Goal: Task Accomplishment & Management: Complete application form

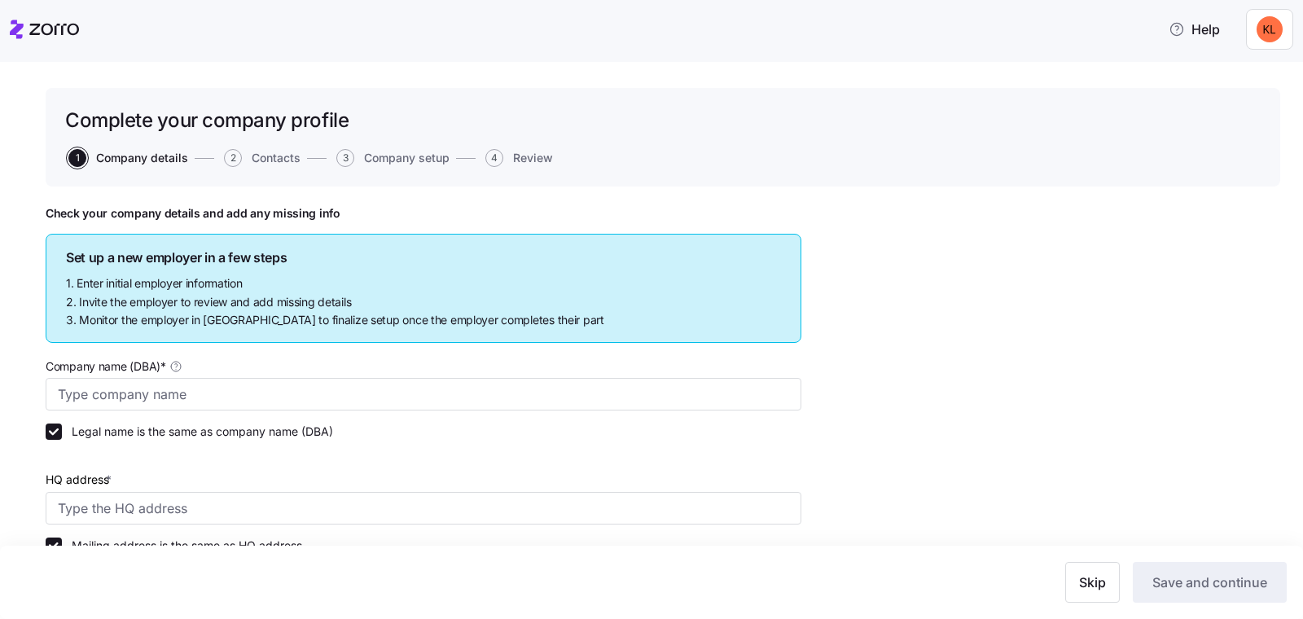
type input "[PERSON_NAME] Advertising"
type input "[STREET_ADDRESS][US_STATE]"
type input "123456789"
type input "C corporation"
type input "111150 - Corn Farming"
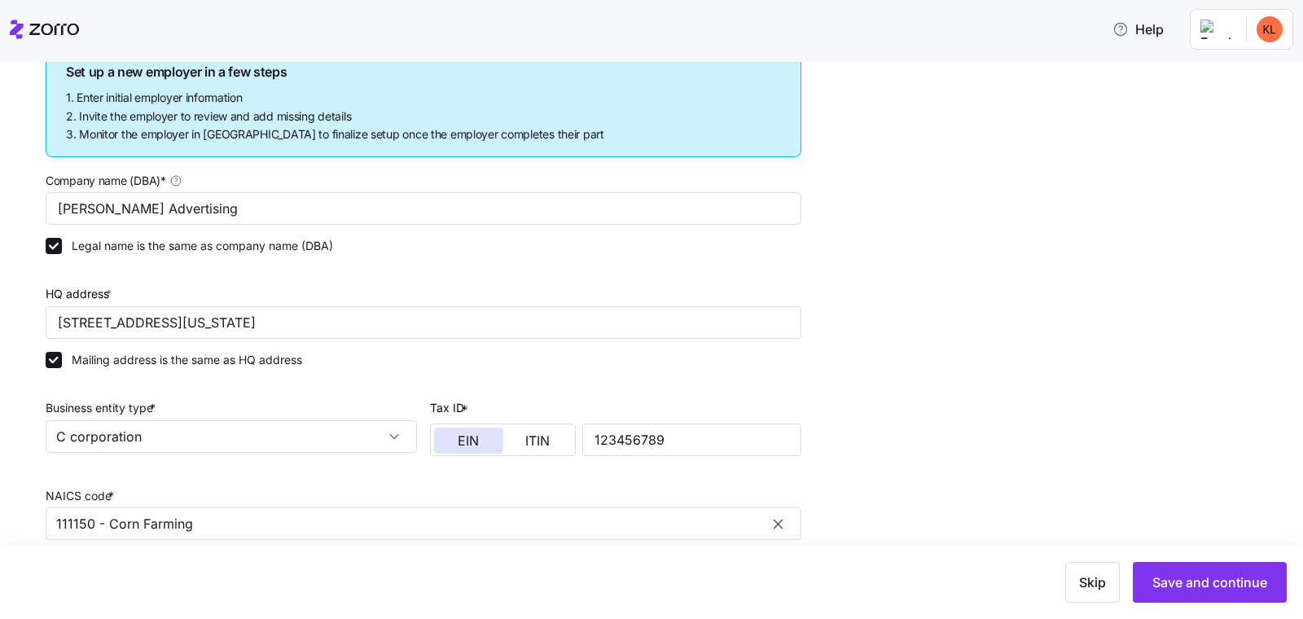
scroll to position [411, 0]
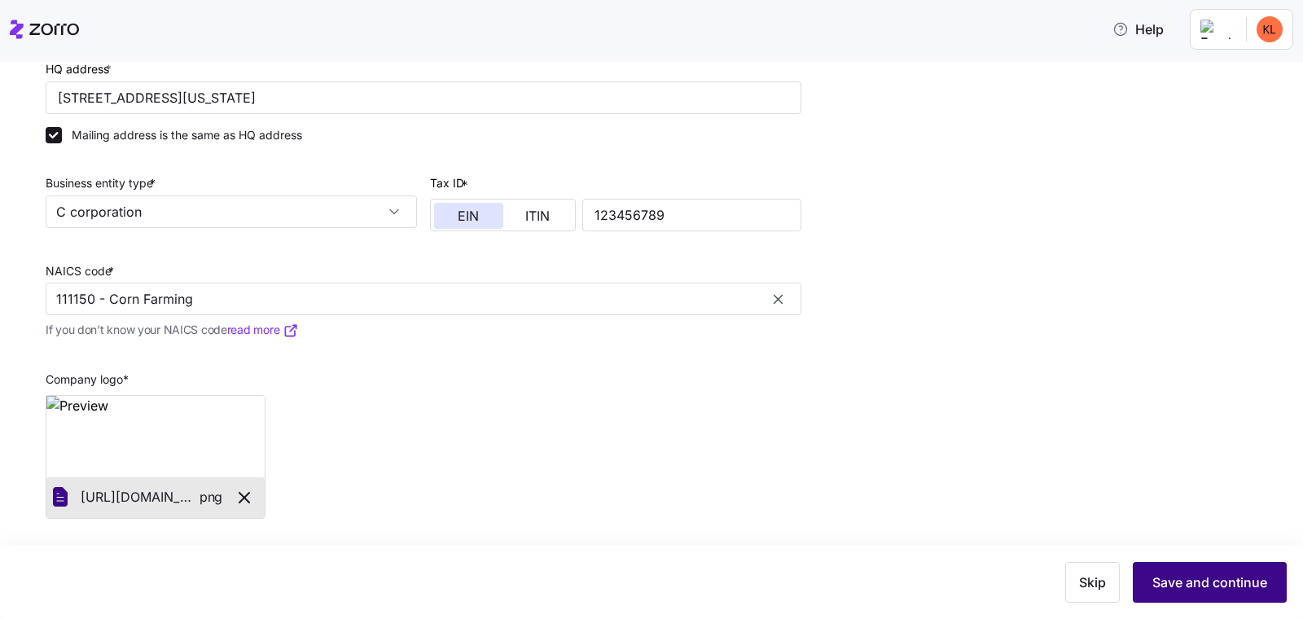
click at [1185, 584] on span "Save and continue" at bounding box center [1210, 583] width 115 height 20
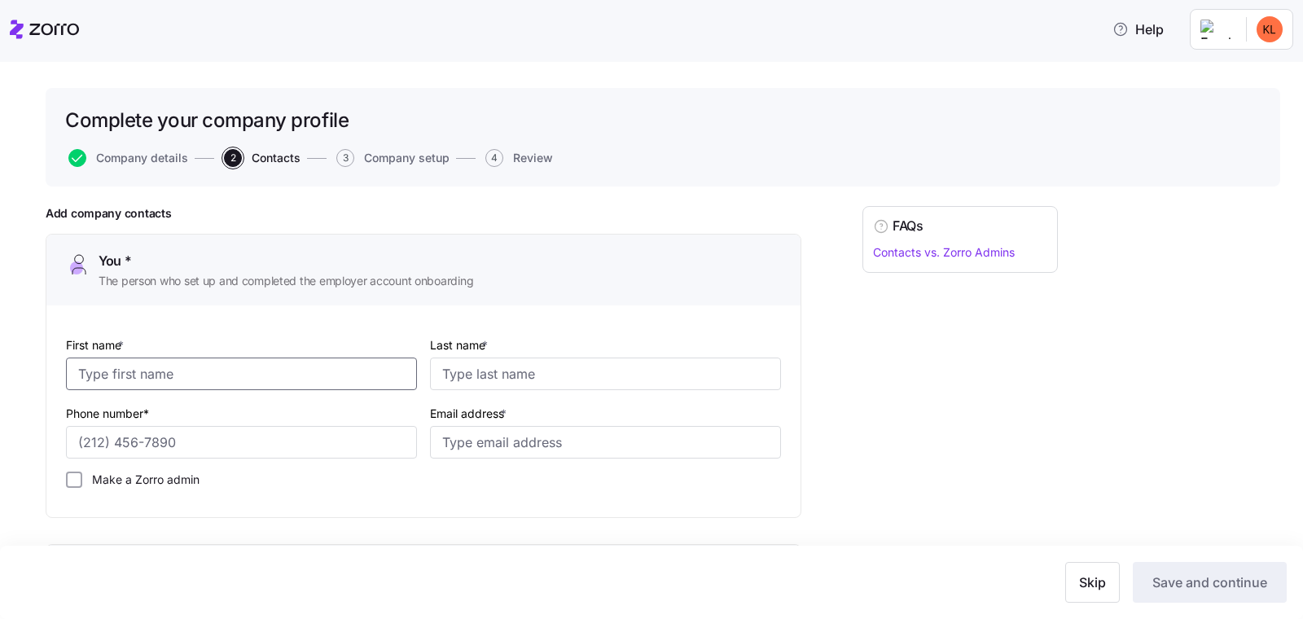
click at [328, 372] on input "First name *" at bounding box center [241, 374] width 351 height 33
type input "[PERSON_NAME]"
type input "[PHONE_NUMBER]"
paste input "tyn9YVH-bfj@prq7nmz"
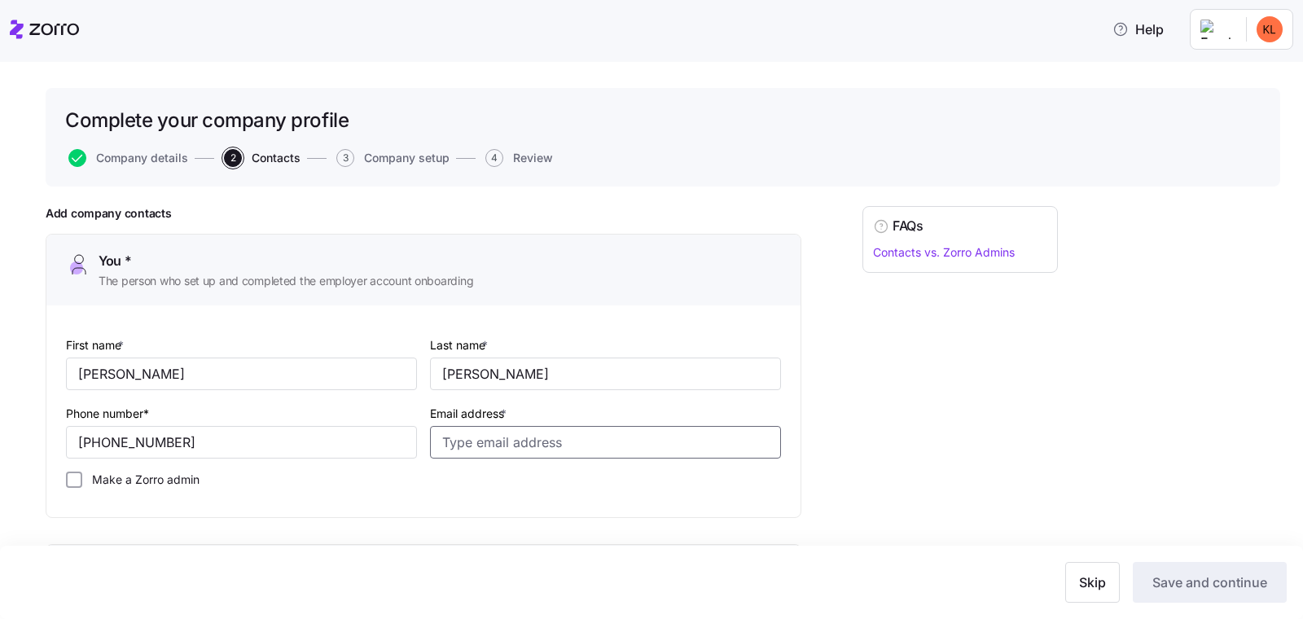
type input "tyn9YVH-bfj@prq7nmz"
click at [599, 435] on input "Email address *" at bounding box center [605, 442] width 351 height 33
paste input "[EMAIL_ADDRESS][DOMAIN_NAME]"
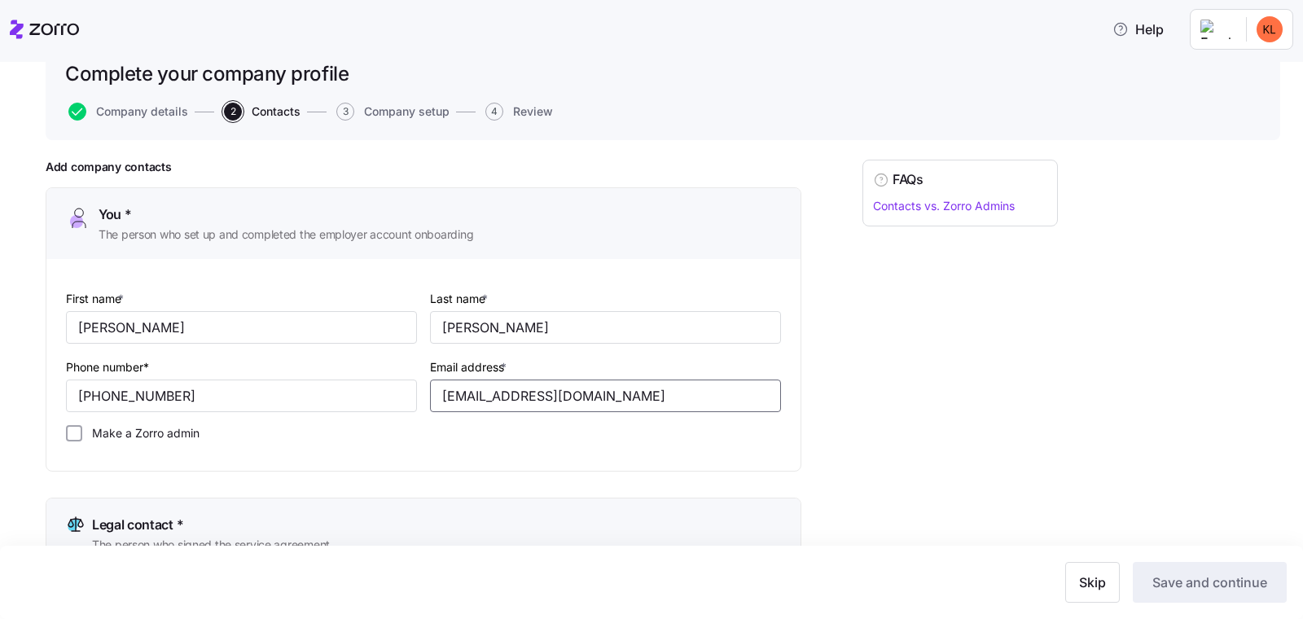
scroll to position [47, 0]
type input "[EMAIL_ADDRESS][DOMAIN_NAME]"
click at [74, 428] on input "Make a Zorro admin" at bounding box center [74, 432] width 16 height 16
checkbox input "true"
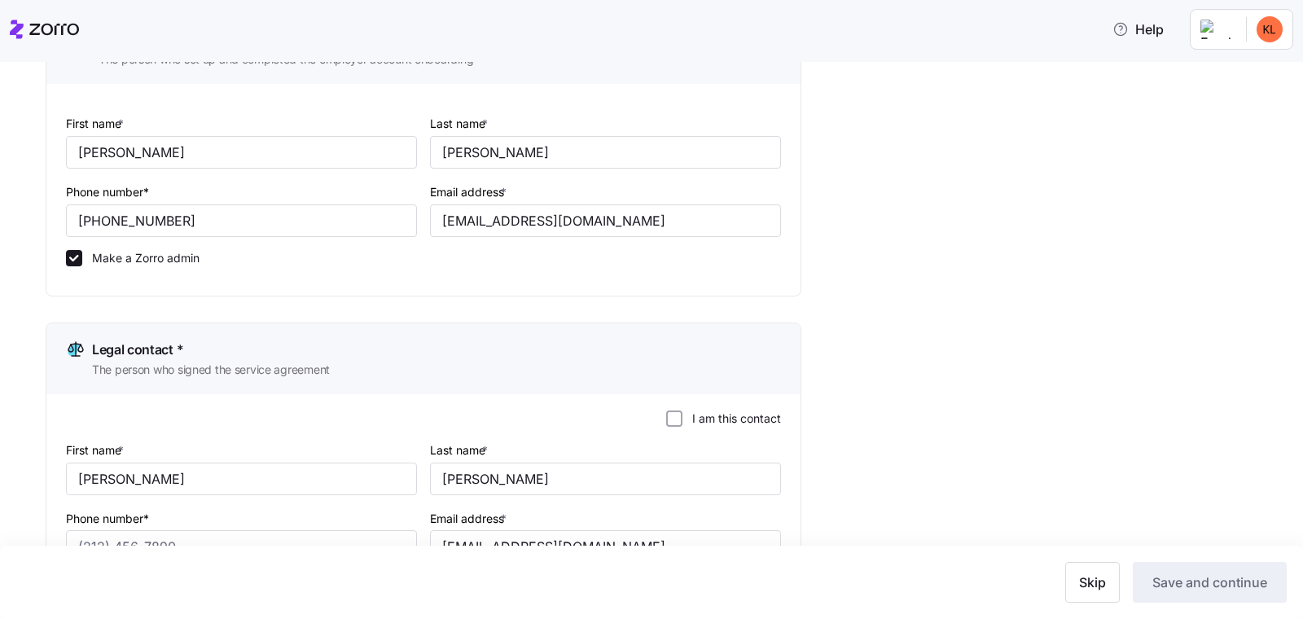
scroll to position [519, 0]
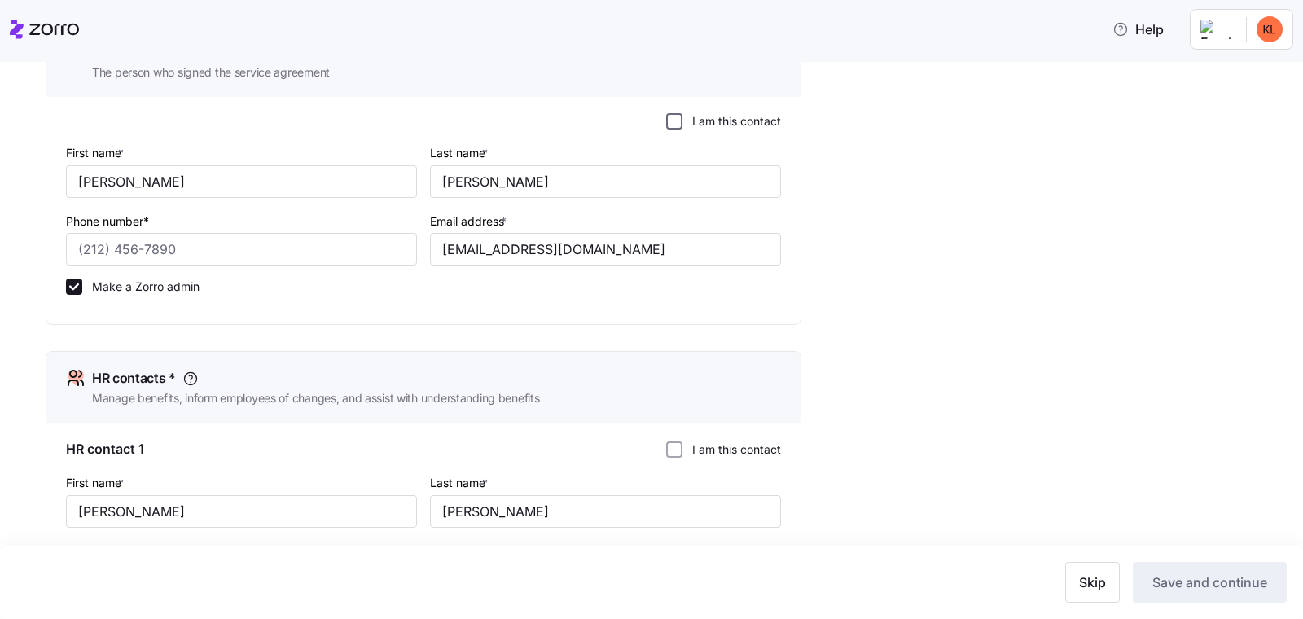
click at [673, 121] on input "I am this contact" at bounding box center [674, 121] width 16 height 16
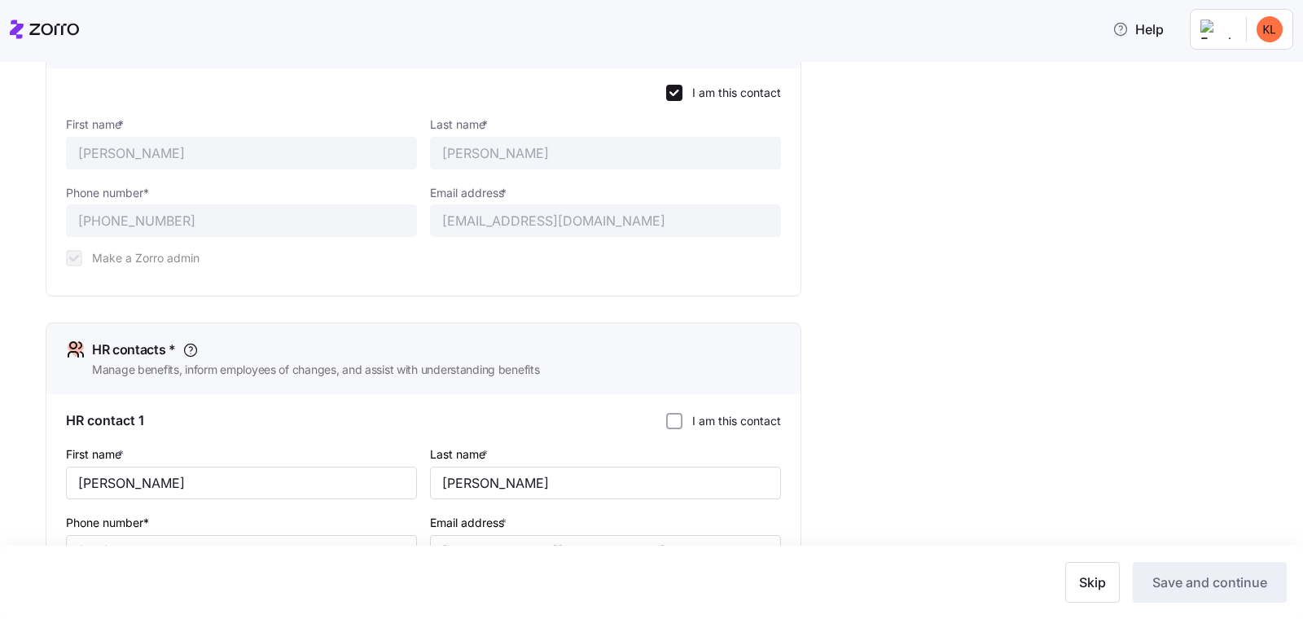
scroll to position [884, 0]
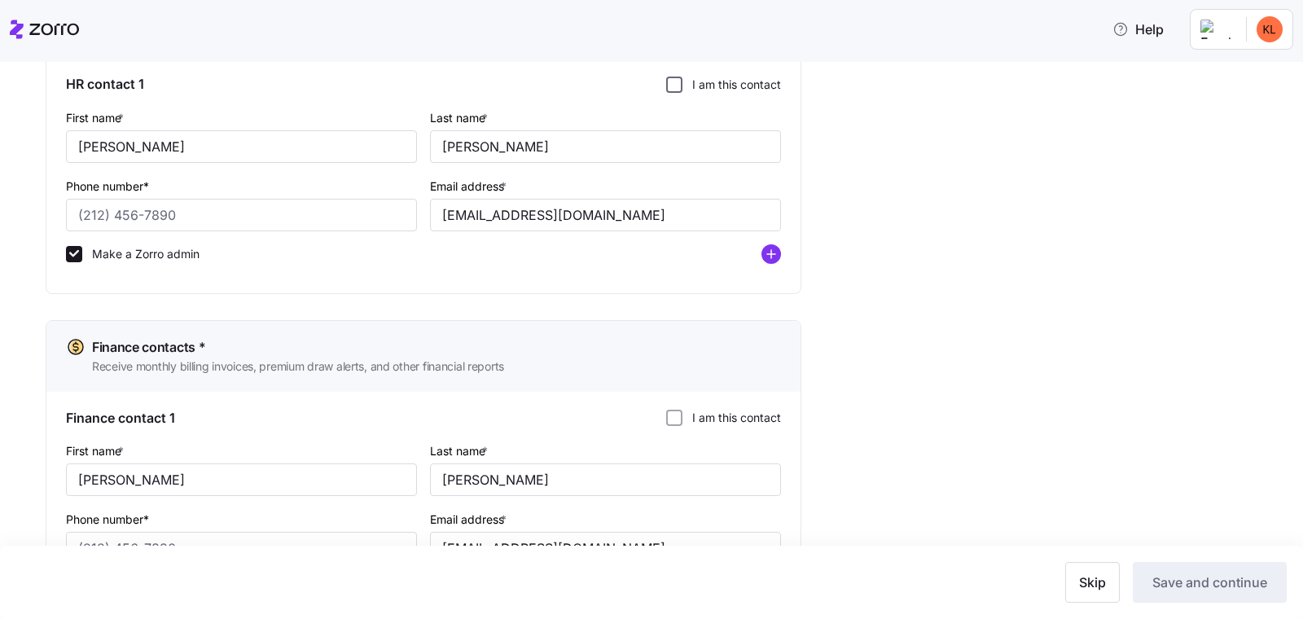
click at [670, 81] on input "I am this contact" at bounding box center [674, 85] width 16 height 16
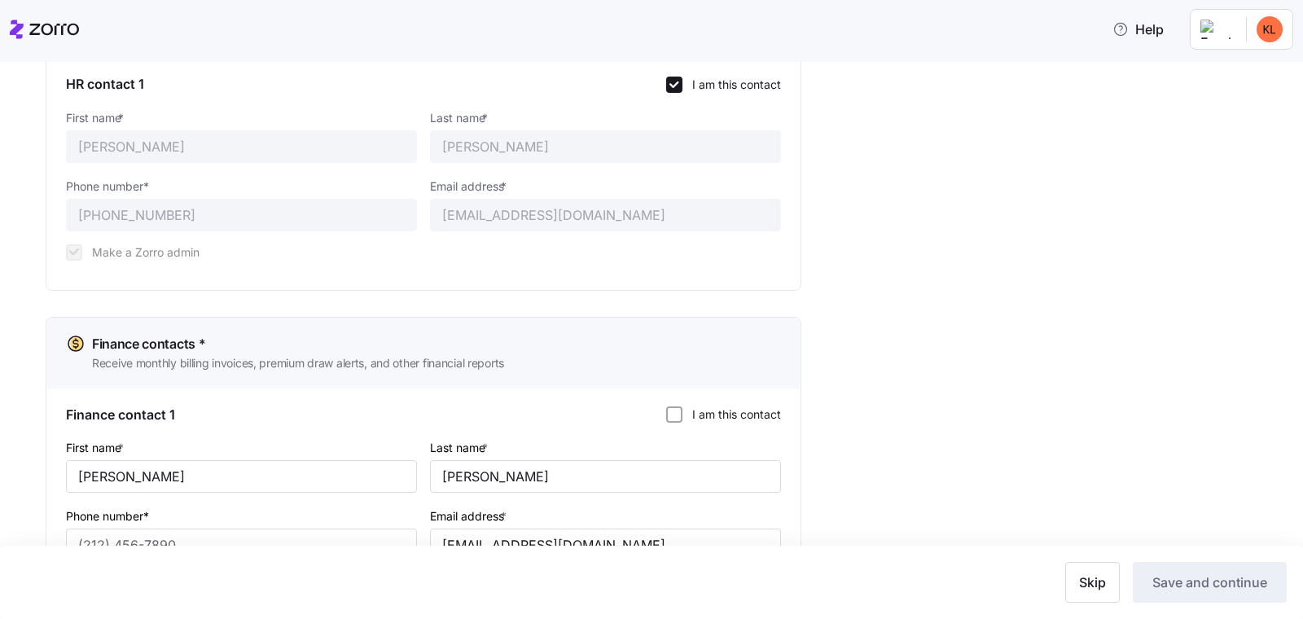
click at [666, 415] on div "Finance contact 1 I am this contact" at bounding box center [423, 415] width 715 height 20
click at [669, 414] on input "I am this contact" at bounding box center [674, 414] width 16 height 16
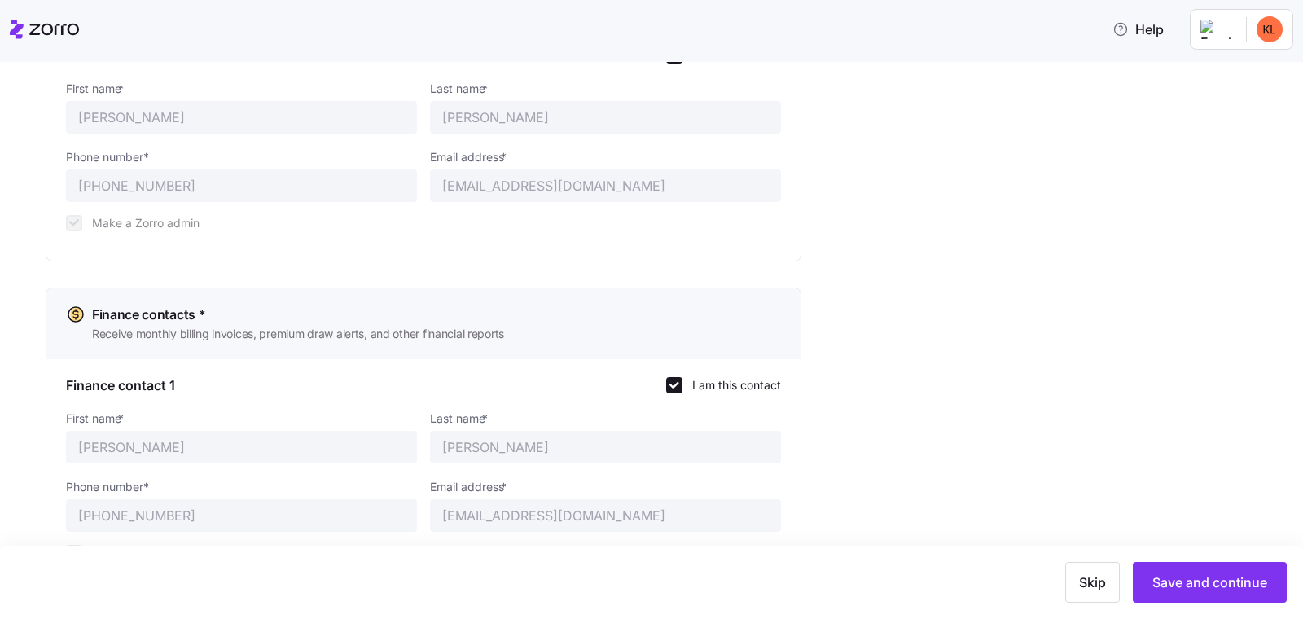
scroll to position [987, 0]
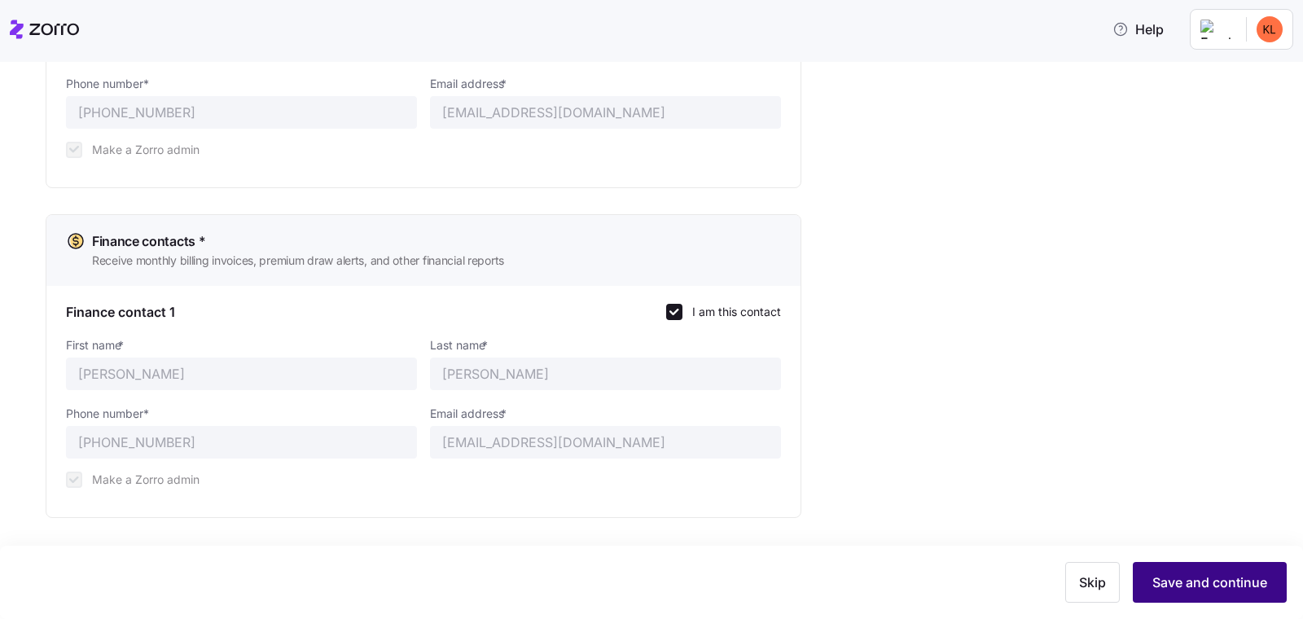
click at [1163, 582] on span "Save and continue" at bounding box center [1210, 583] width 115 height 20
type input "[EMAIL_ADDRESS][DOMAIN_NAME]"
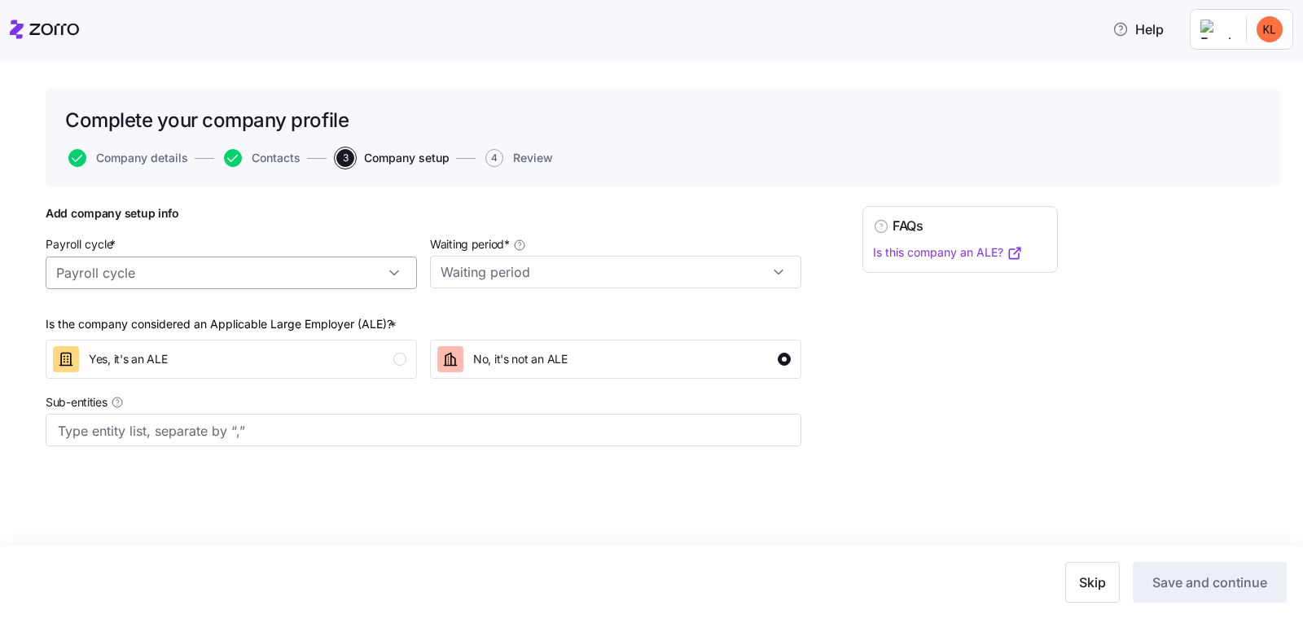
click at [272, 276] on input "Payroll cycle *" at bounding box center [231, 273] width 371 height 33
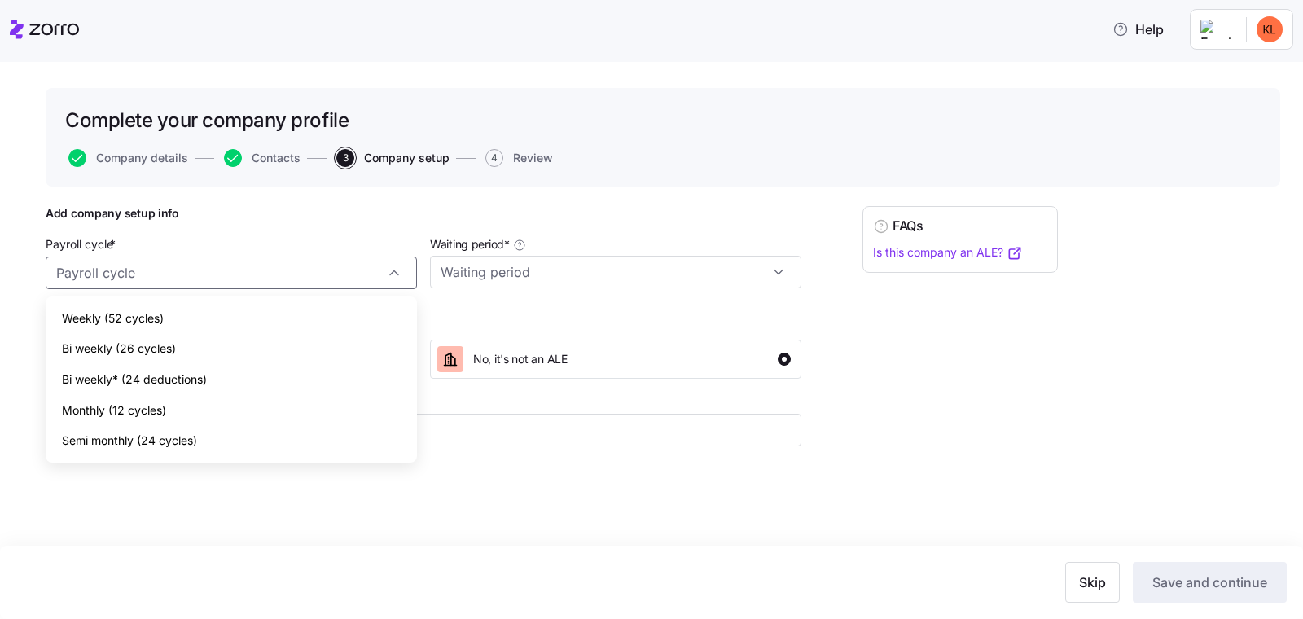
click at [208, 433] on div "Semi monthly (24 cycles)" at bounding box center [231, 440] width 358 height 31
type input "Semi monthly (24 cycles)"
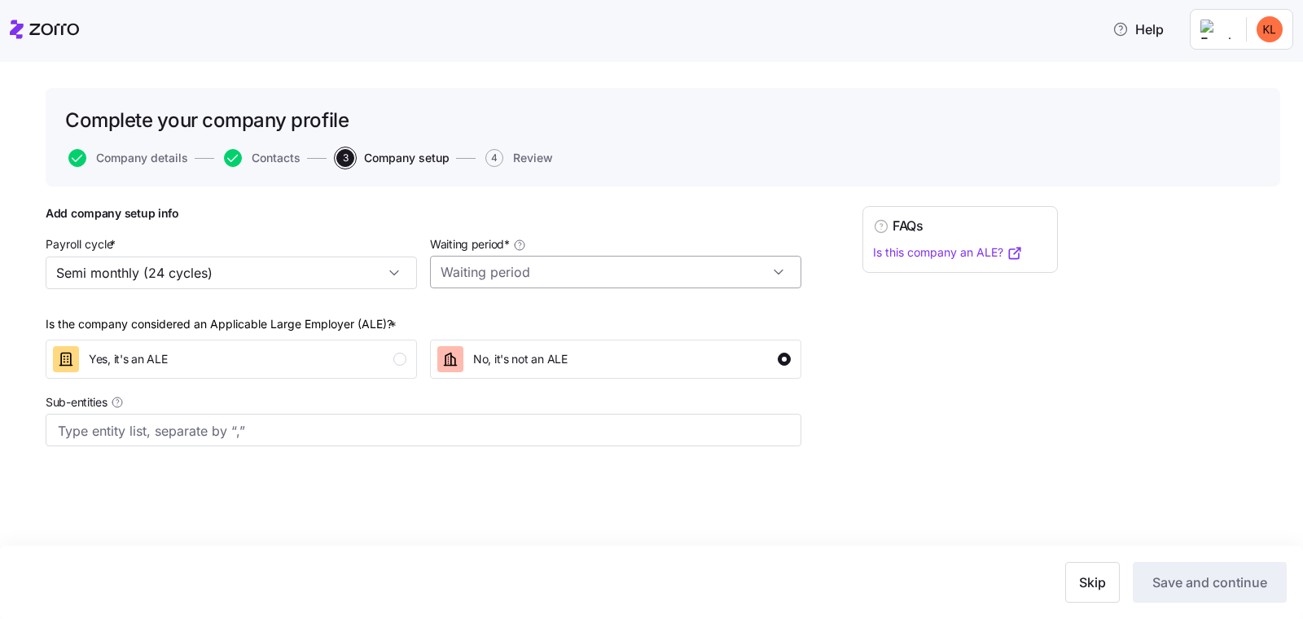
click at [679, 262] on input "Waiting period *" at bounding box center [615, 272] width 371 height 33
click at [626, 322] on div "No waiting period" at bounding box center [616, 316] width 358 height 31
type input "No waiting period"
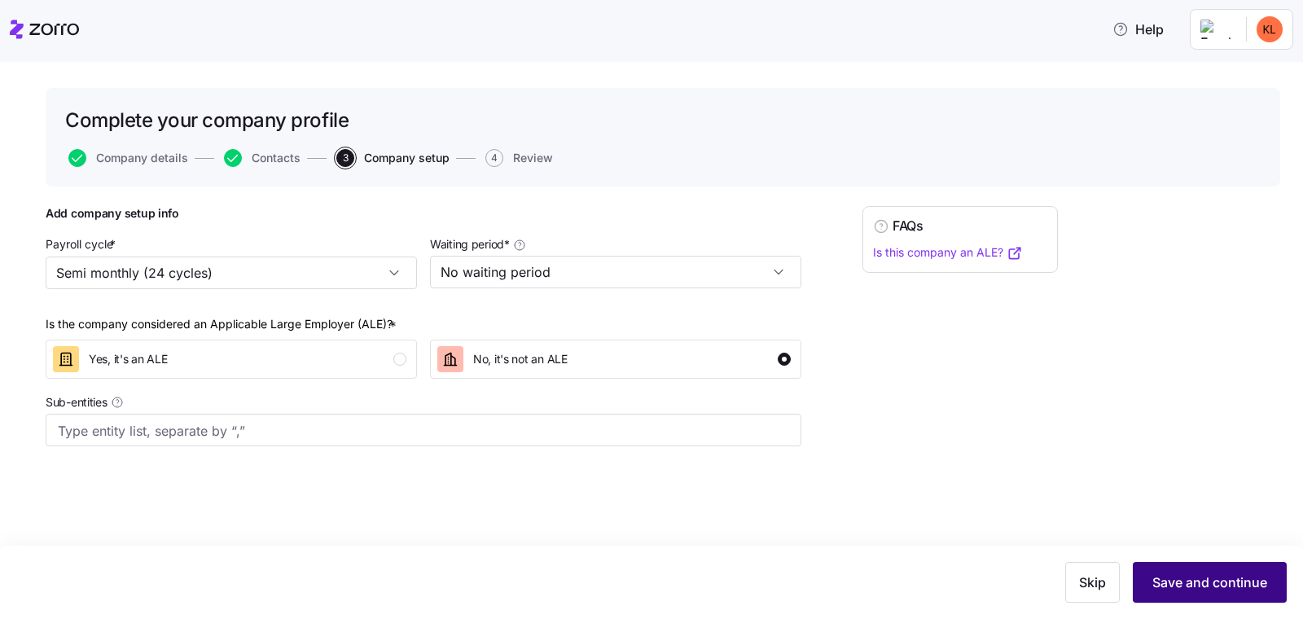
click at [1219, 587] on span "Save and continue" at bounding box center [1210, 583] width 115 height 20
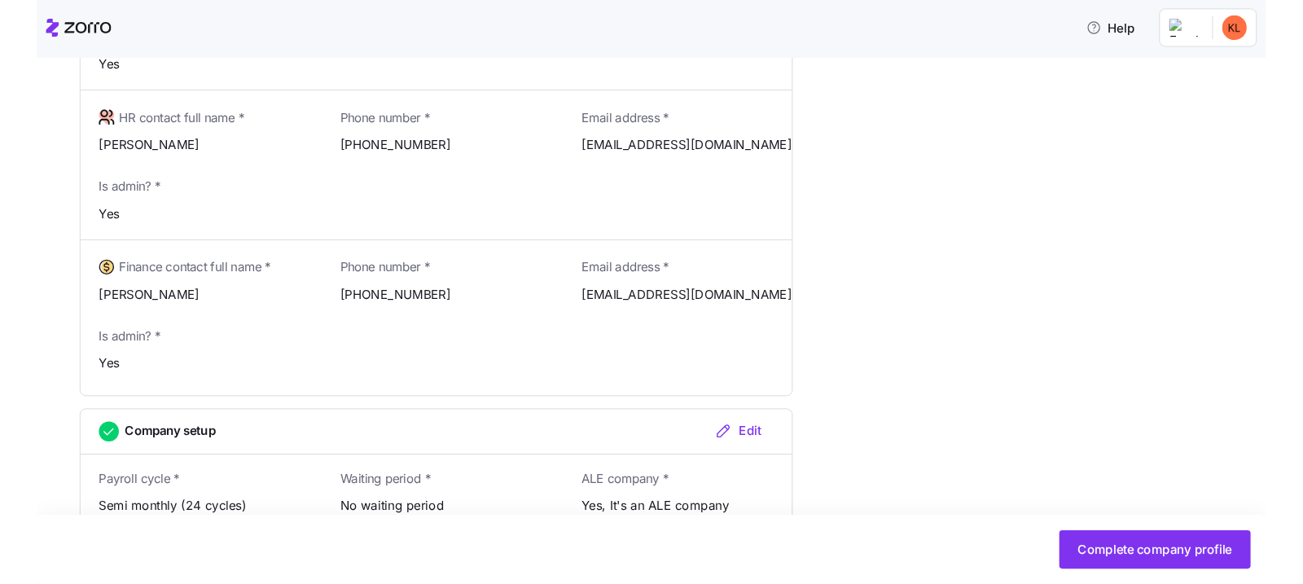
scroll to position [987, 0]
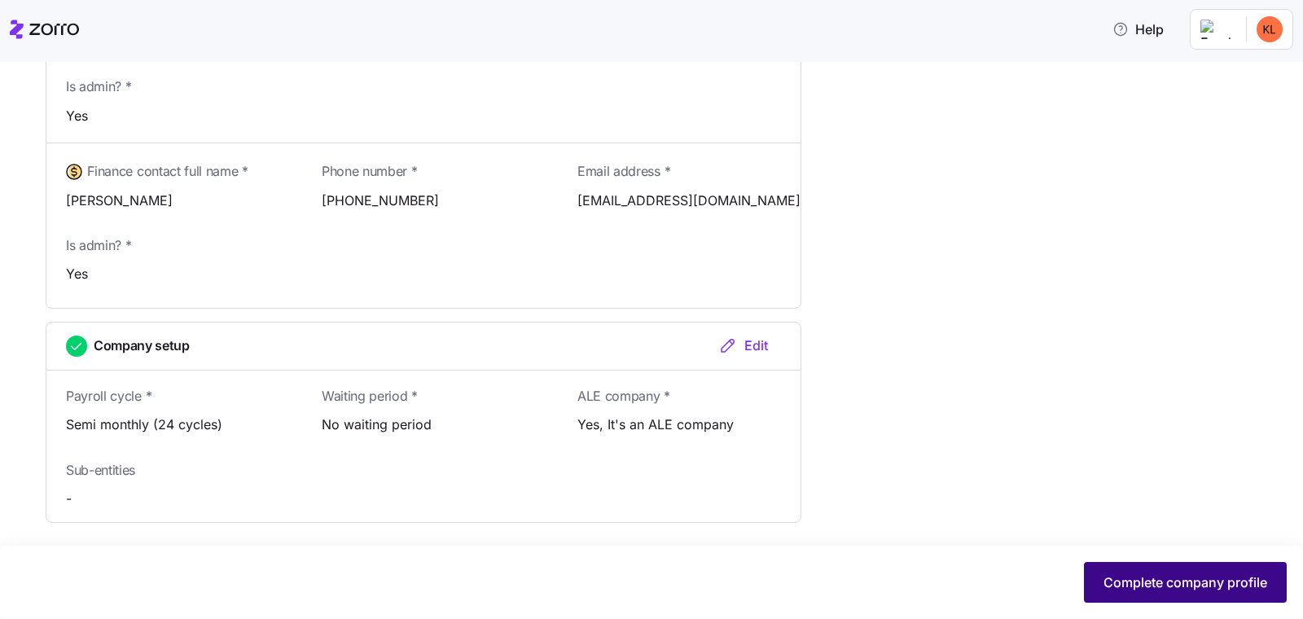
click at [1179, 569] on button "Complete company profile" at bounding box center [1185, 582] width 203 height 41
